Goal: Information Seeking & Learning: Learn about a topic

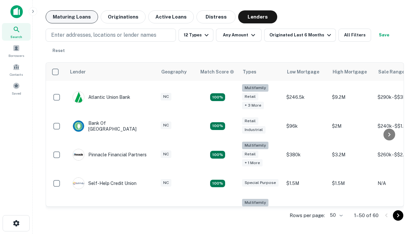
click at [72, 17] on button "Maturing Loans" at bounding box center [72, 16] width 52 height 13
